Goal: Task Accomplishment & Management: Use online tool/utility

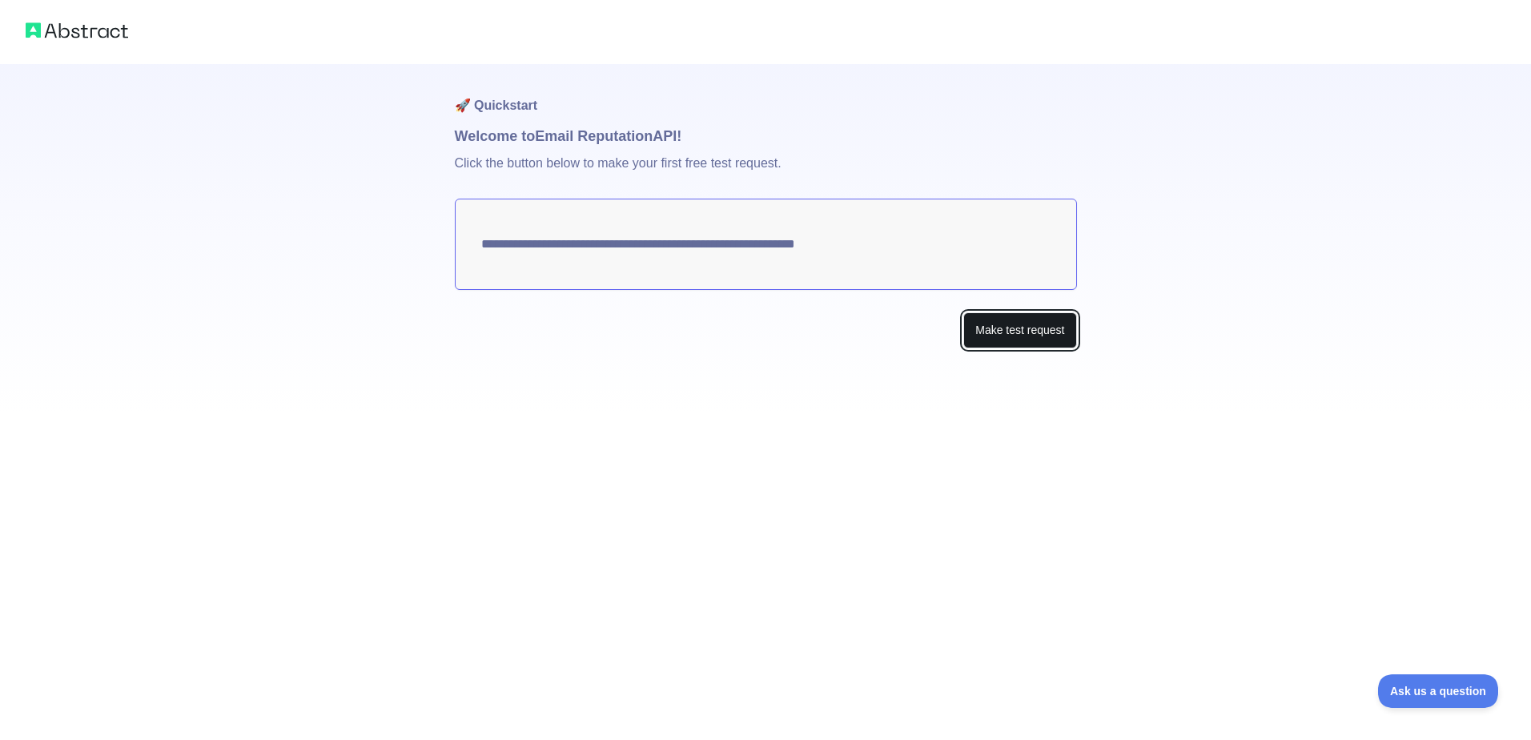
click at [1000, 334] on button "Make test request" at bounding box center [1019, 330] width 113 height 36
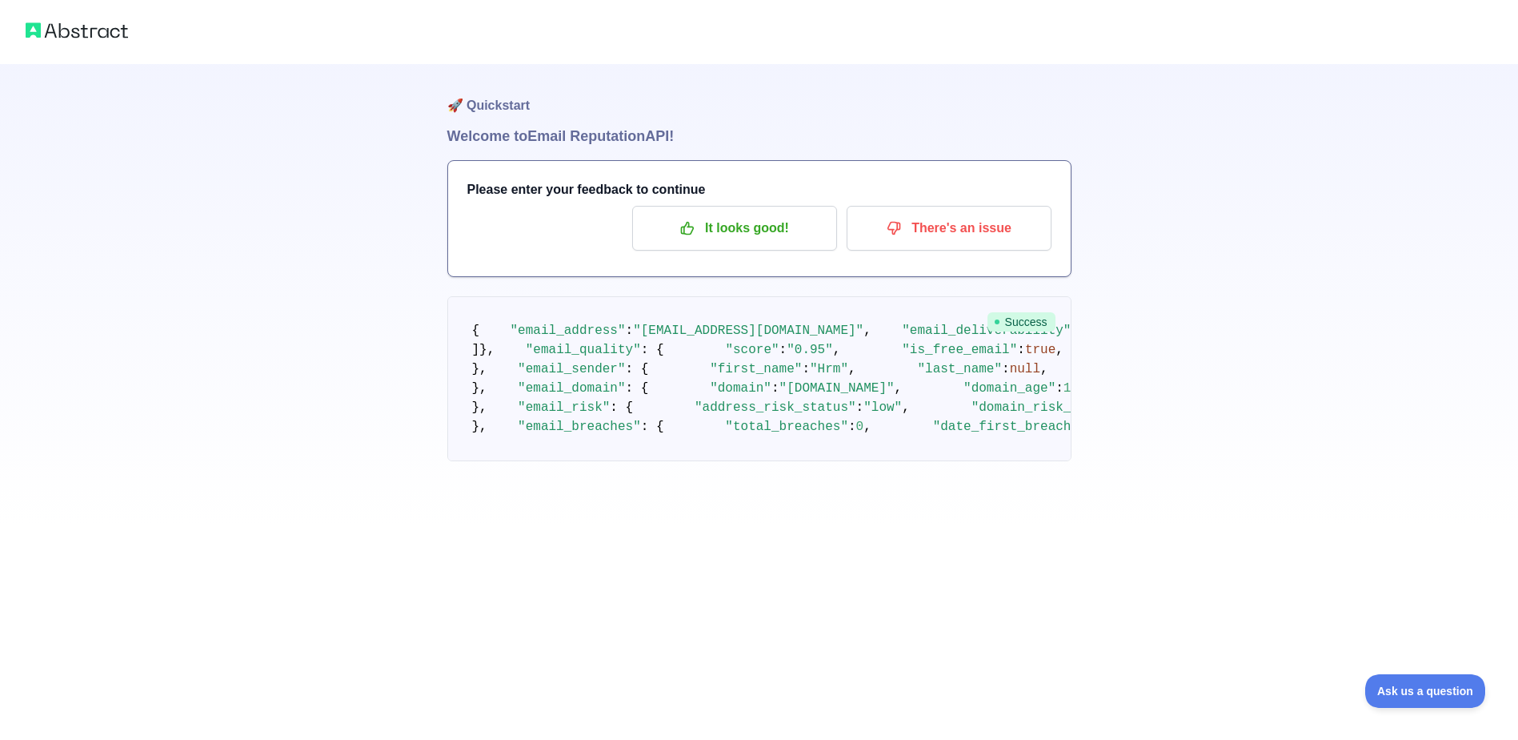
click at [1290, 446] on div "🚀 Quickstart Welcome to Email Reputation API! Please enter your feedback to con…" at bounding box center [759, 262] width 1518 height 525
click at [85, 42] on div at bounding box center [759, 32] width 1518 height 64
click at [88, 34] on img at bounding box center [77, 30] width 102 height 22
click at [40, 26] on img at bounding box center [77, 30] width 102 height 22
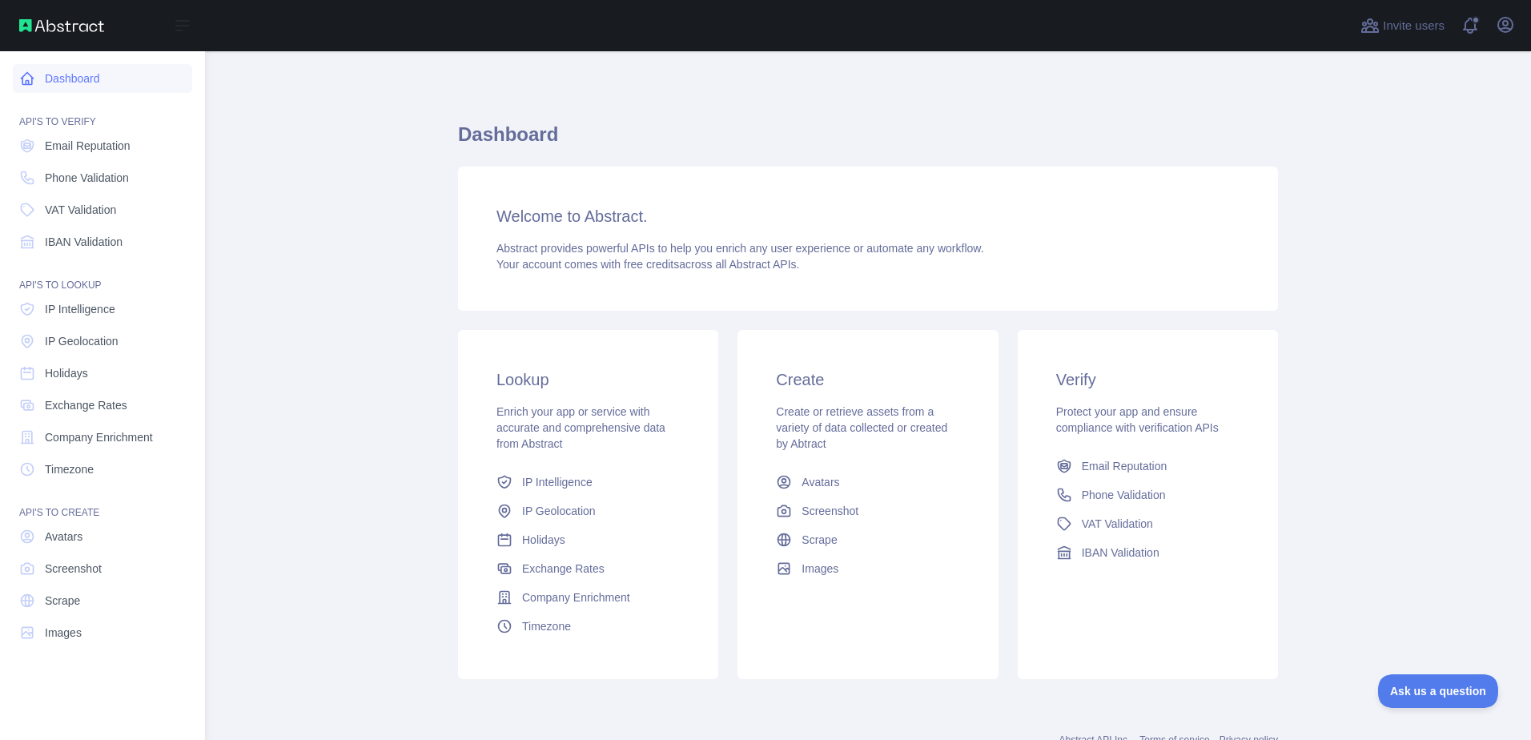
click at [55, 85] on link "Dashboard" at bounding box center [102, 78] width 179 height 29
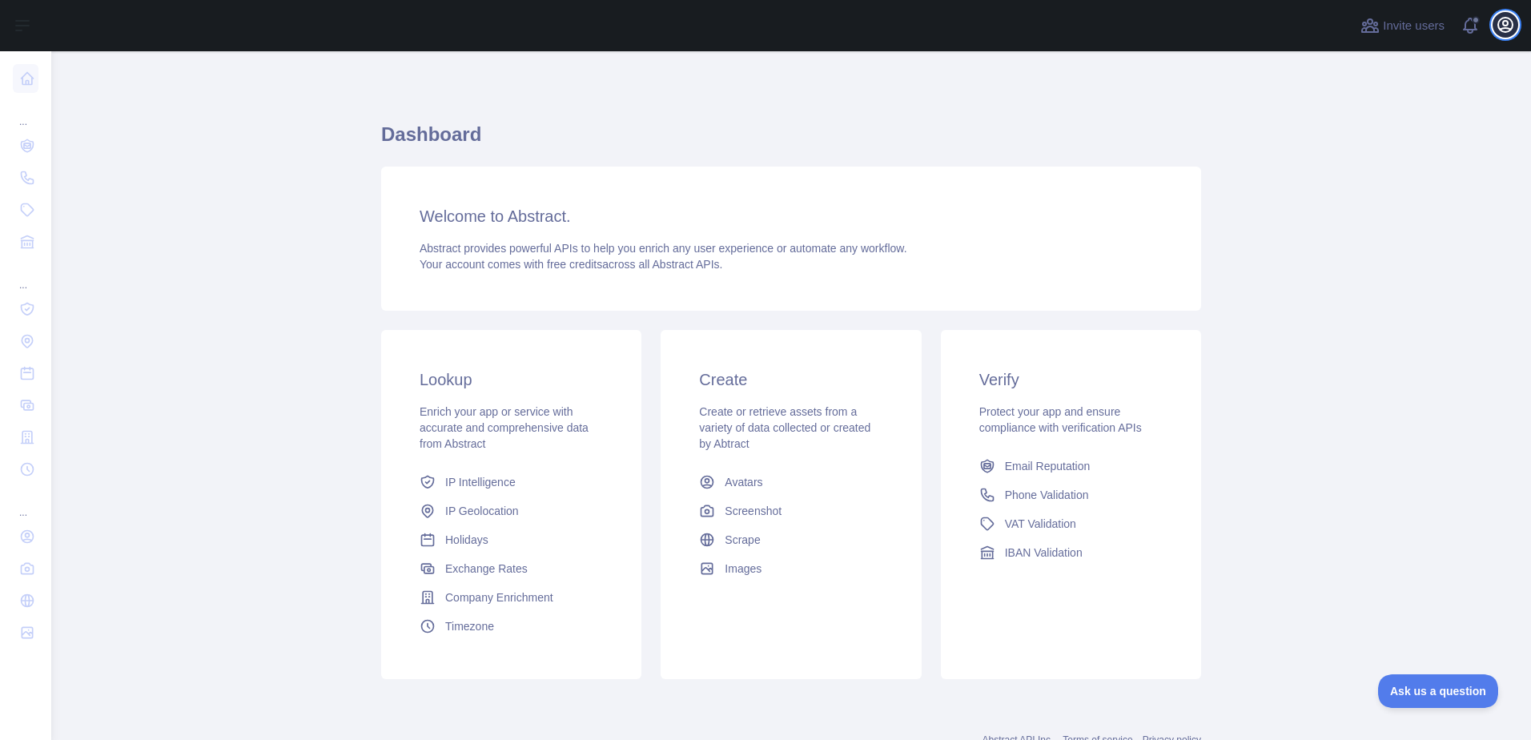
click at [1509, 18] on icon "button" at bounding box center [1504, 24] width 19 height 19
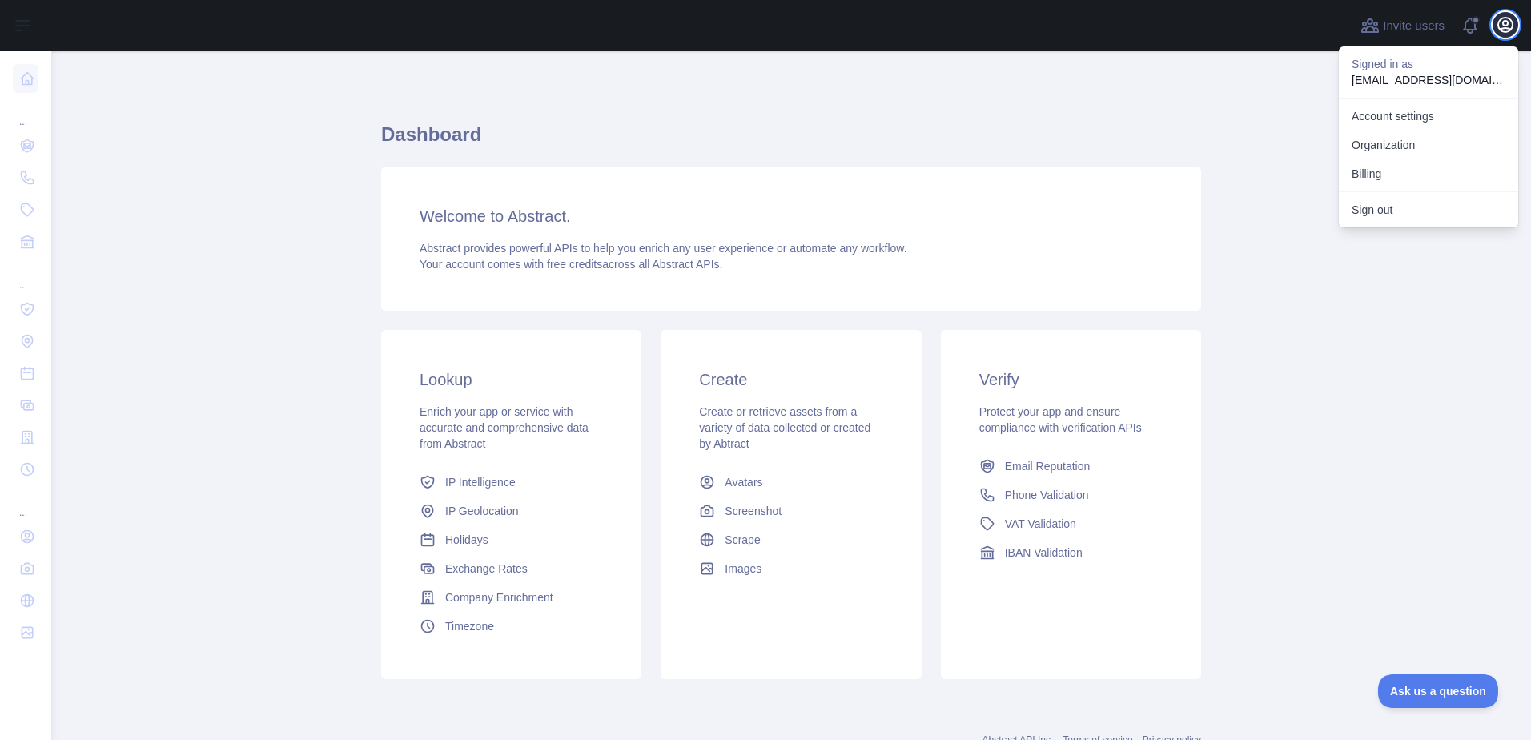
click at [1509, 18] on icon "button" at bounding box center [1504, 24] width 19 height 19
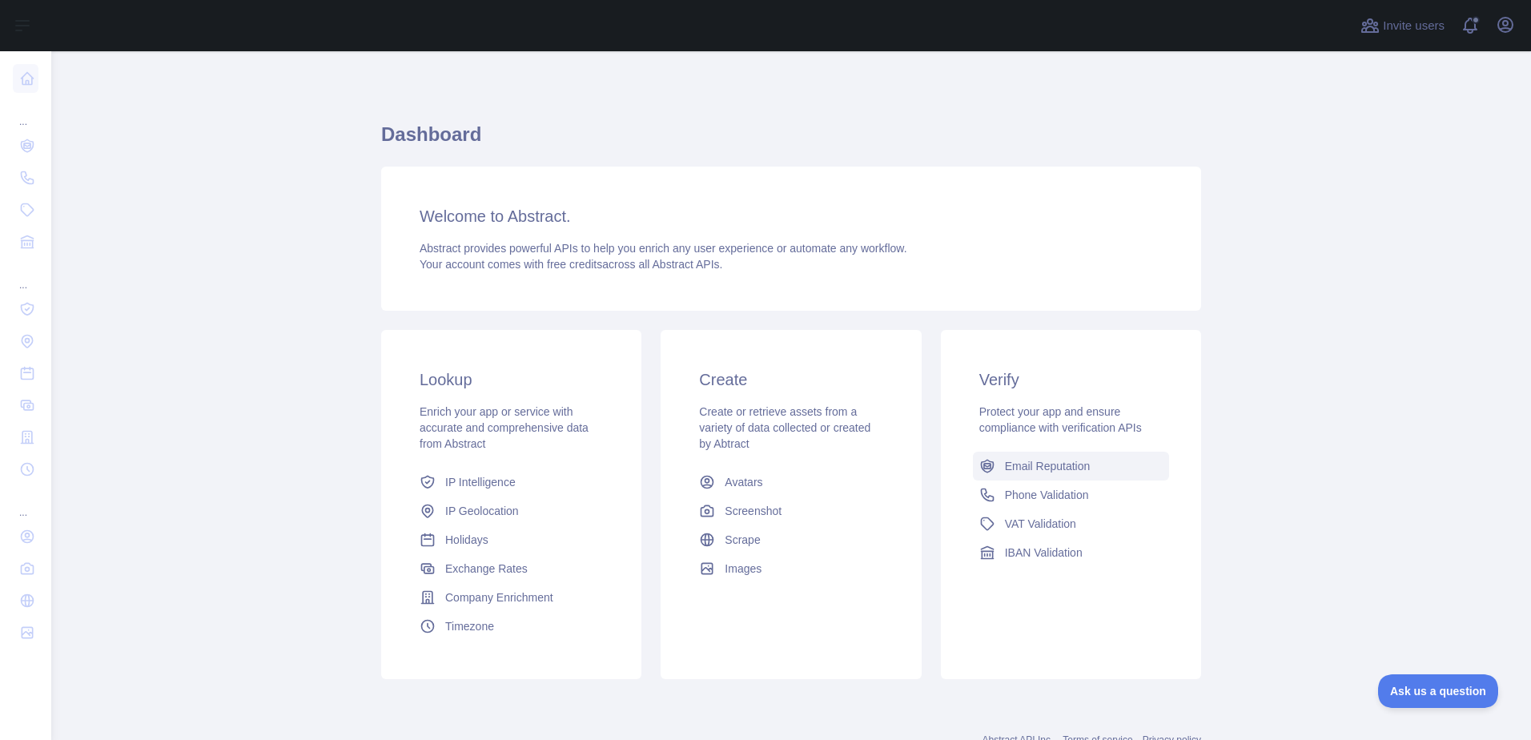
click at [1048, 462] on span "Email Reputation" at bounding box center [1048, 466] width 86 height 16
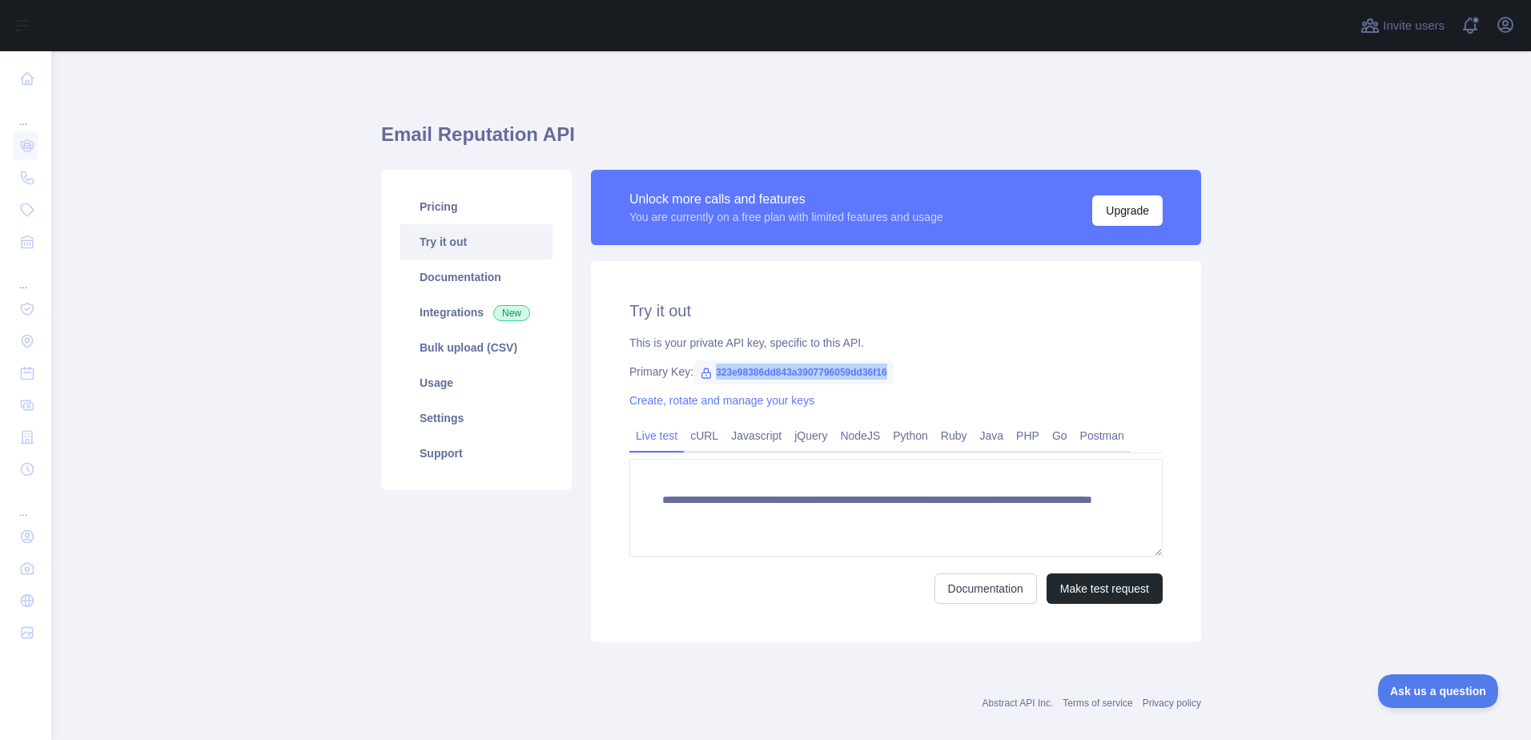
drag, startPoint x: 706, startPoint y: 371, endPoint x: 888, endPoint y: 375, distance: 181.7
click at [888, 375] on span "323e98386dd843a3907796059dd36f16" at bounding box center [793, 372] width 200 height 24
copy span "323e98386dd843a3907796059dd36f16"
